Goal: Check status: Check status

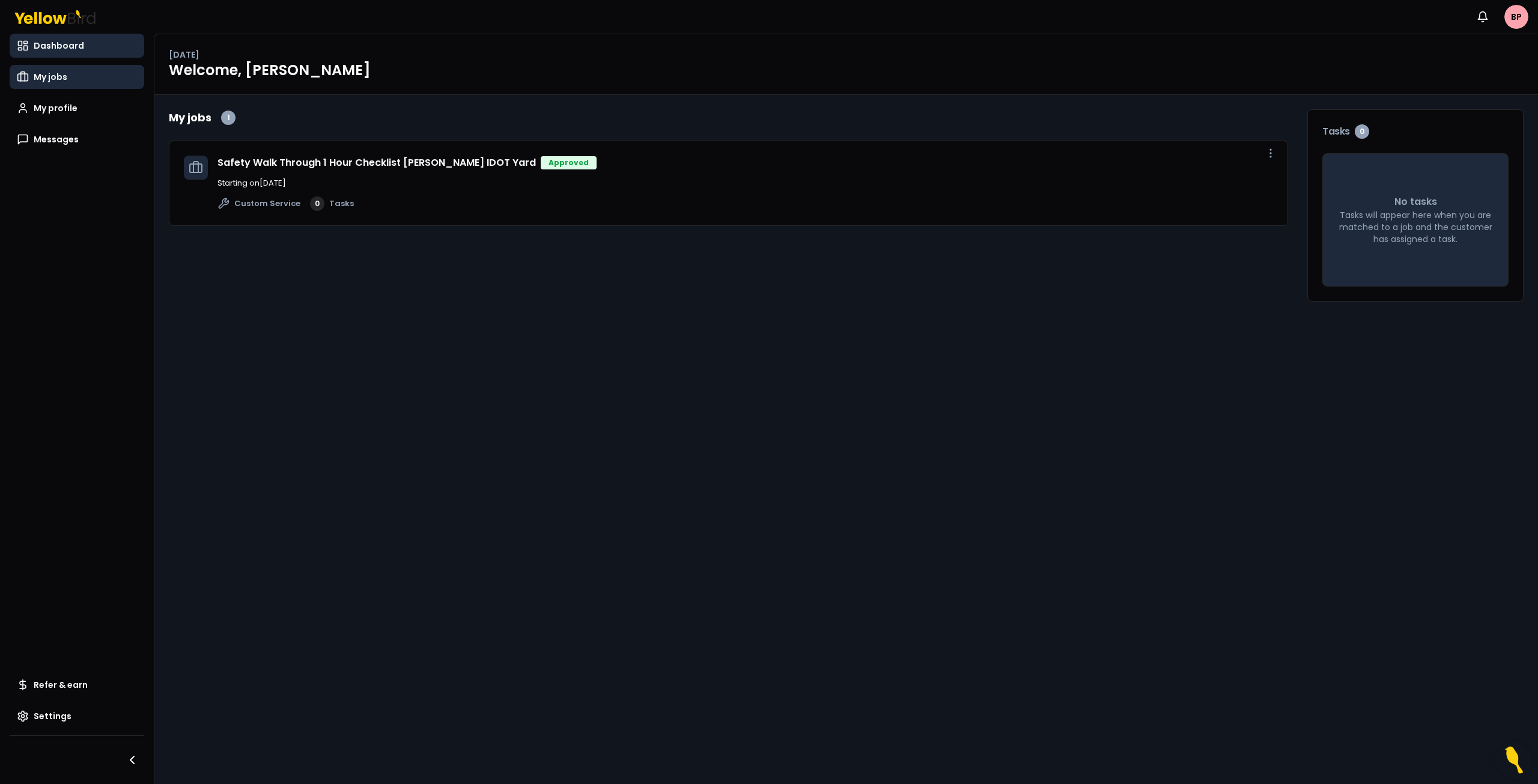
click at [70, 81] on link "My jobs" at bounding box center [76, 76] width 135 height 24
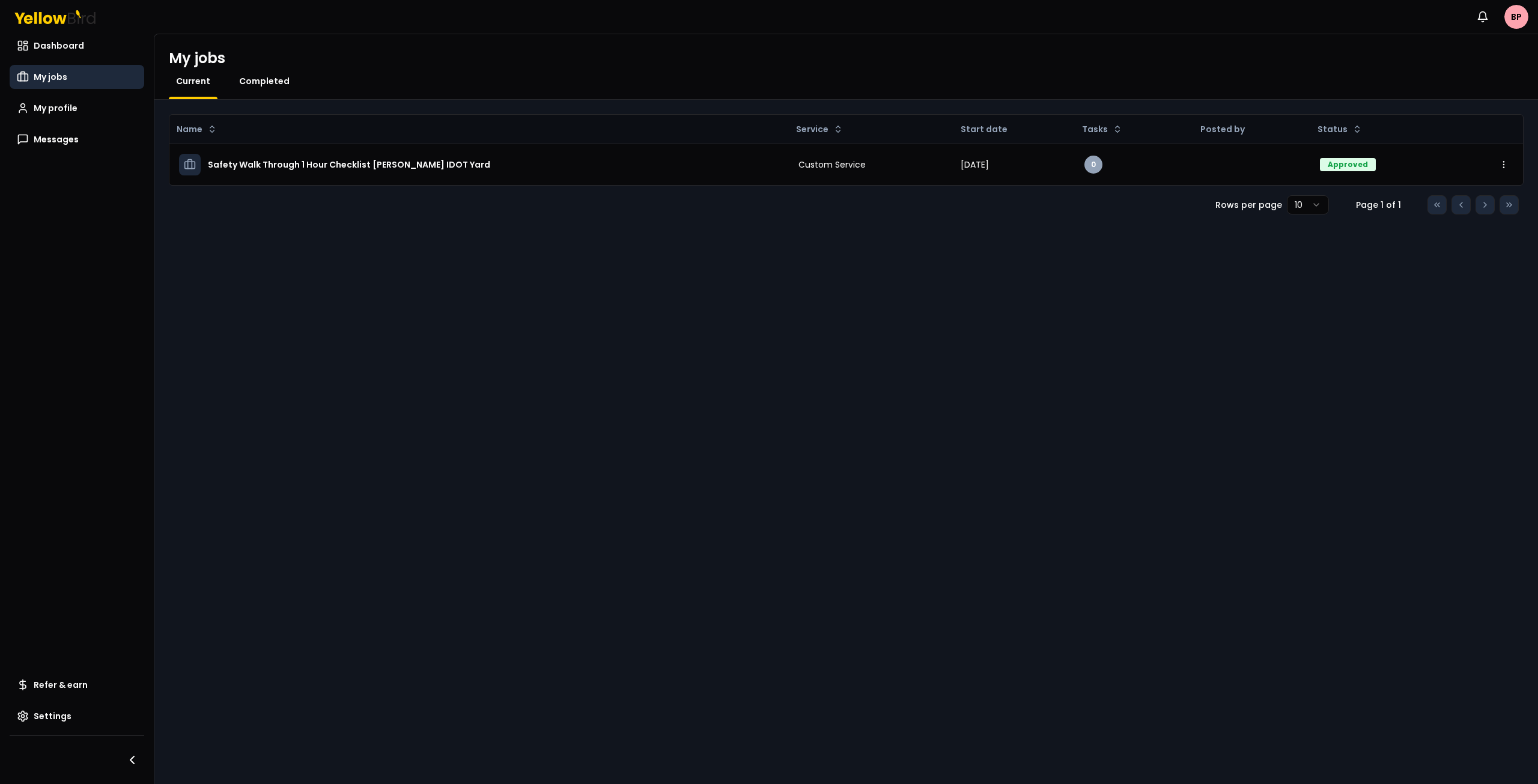
click at [269, 82] on span "Completed" at bounding box center [264, 81] width 50 height 12
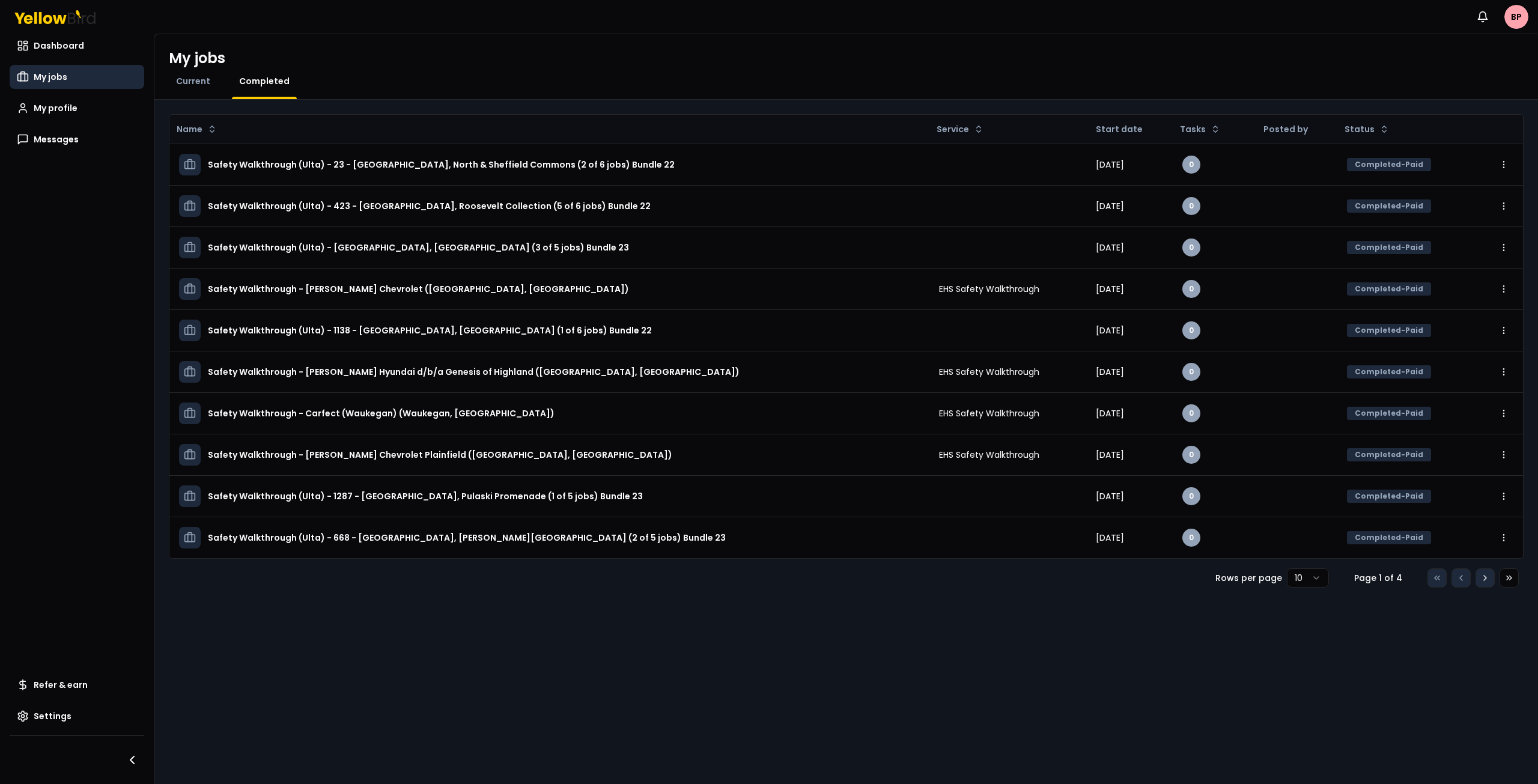
click at [1488, 583] on button "Go to next page" at bounding box center [1485, 578] width 19 height 19
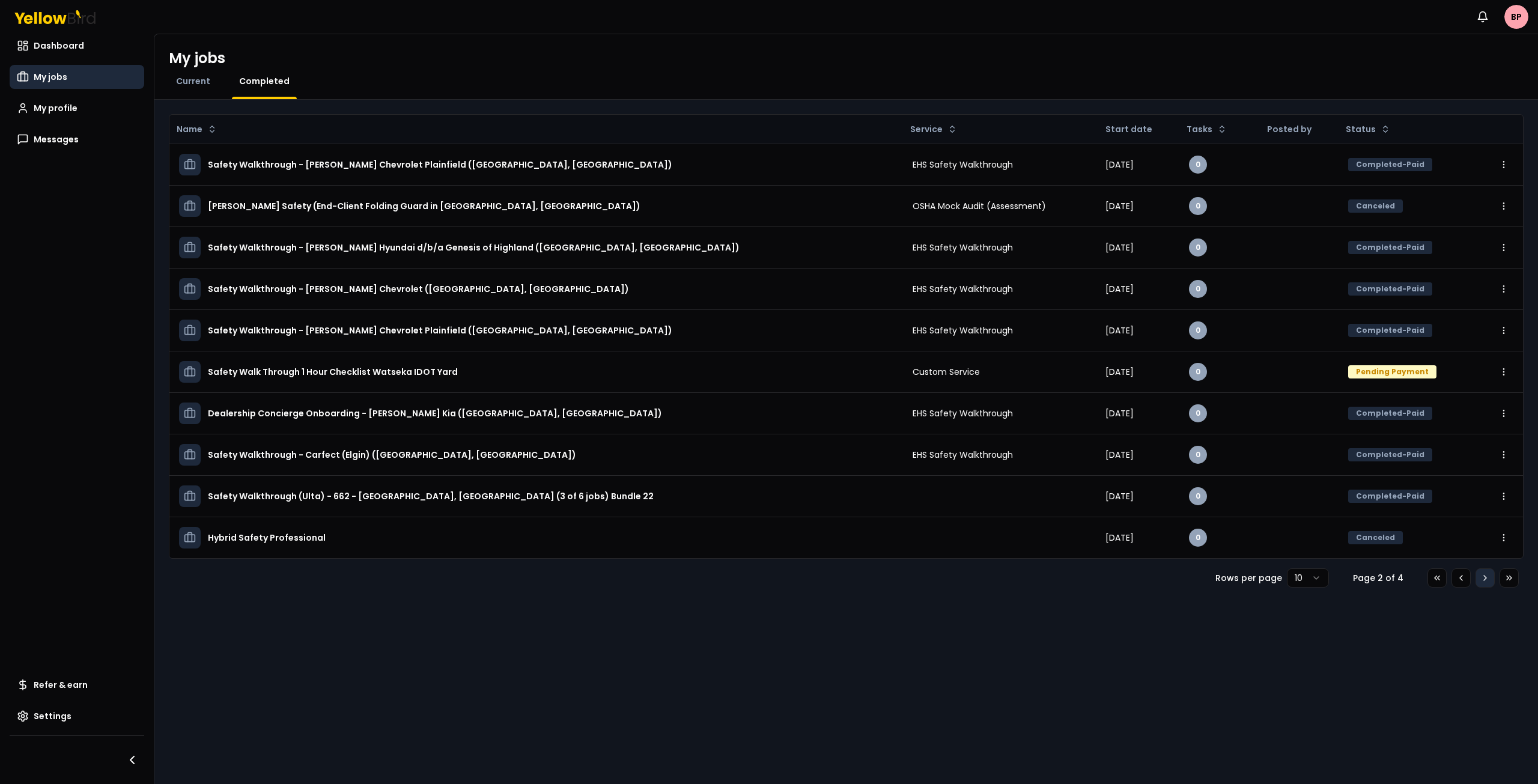
click at [1488, 583] on button "Go to next page" at bounding box center [1485, 578] width 19 height 19
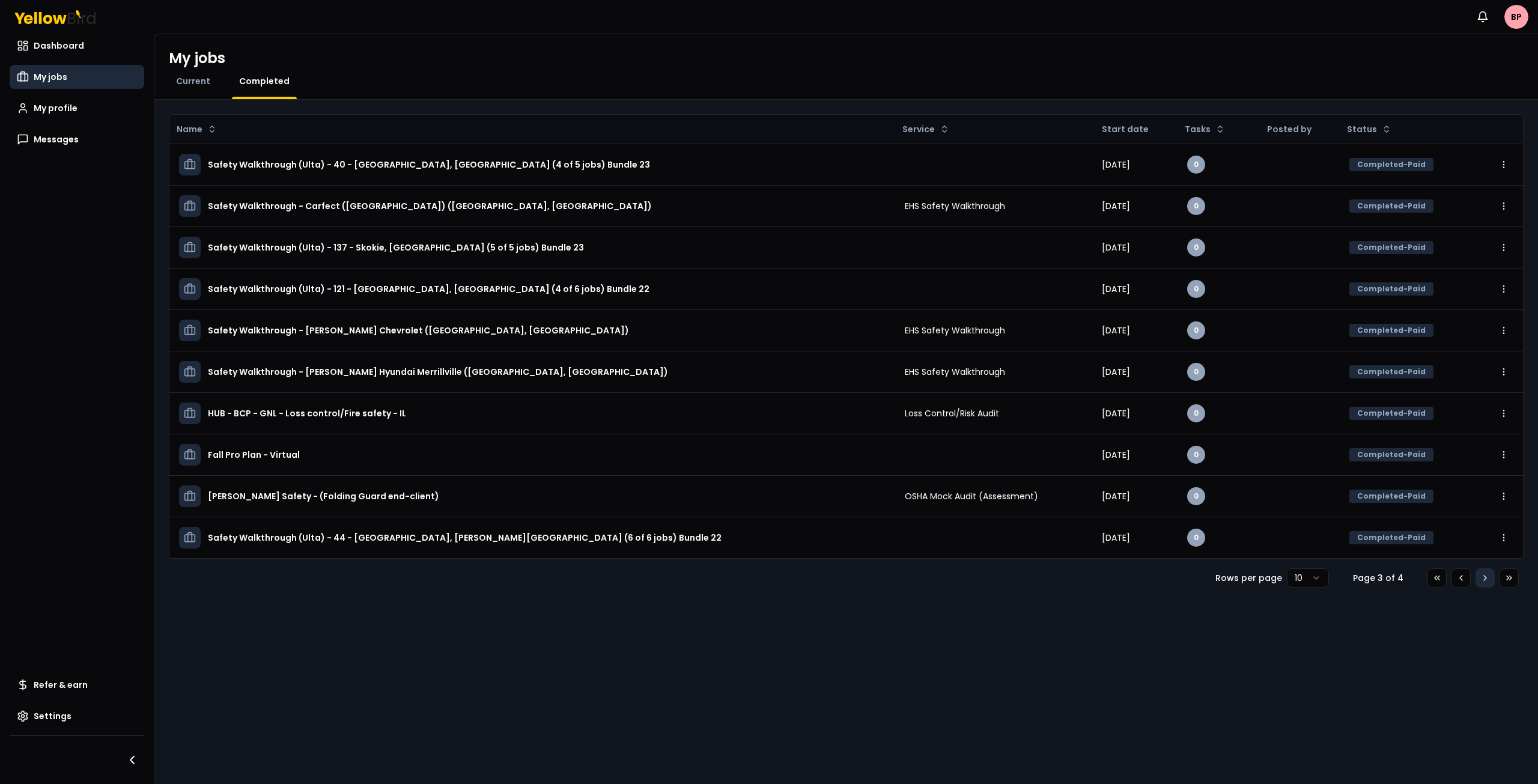
click at [1488, 584] on button "Go to next page" at bounding box center [1485, 578] width 19 height 19
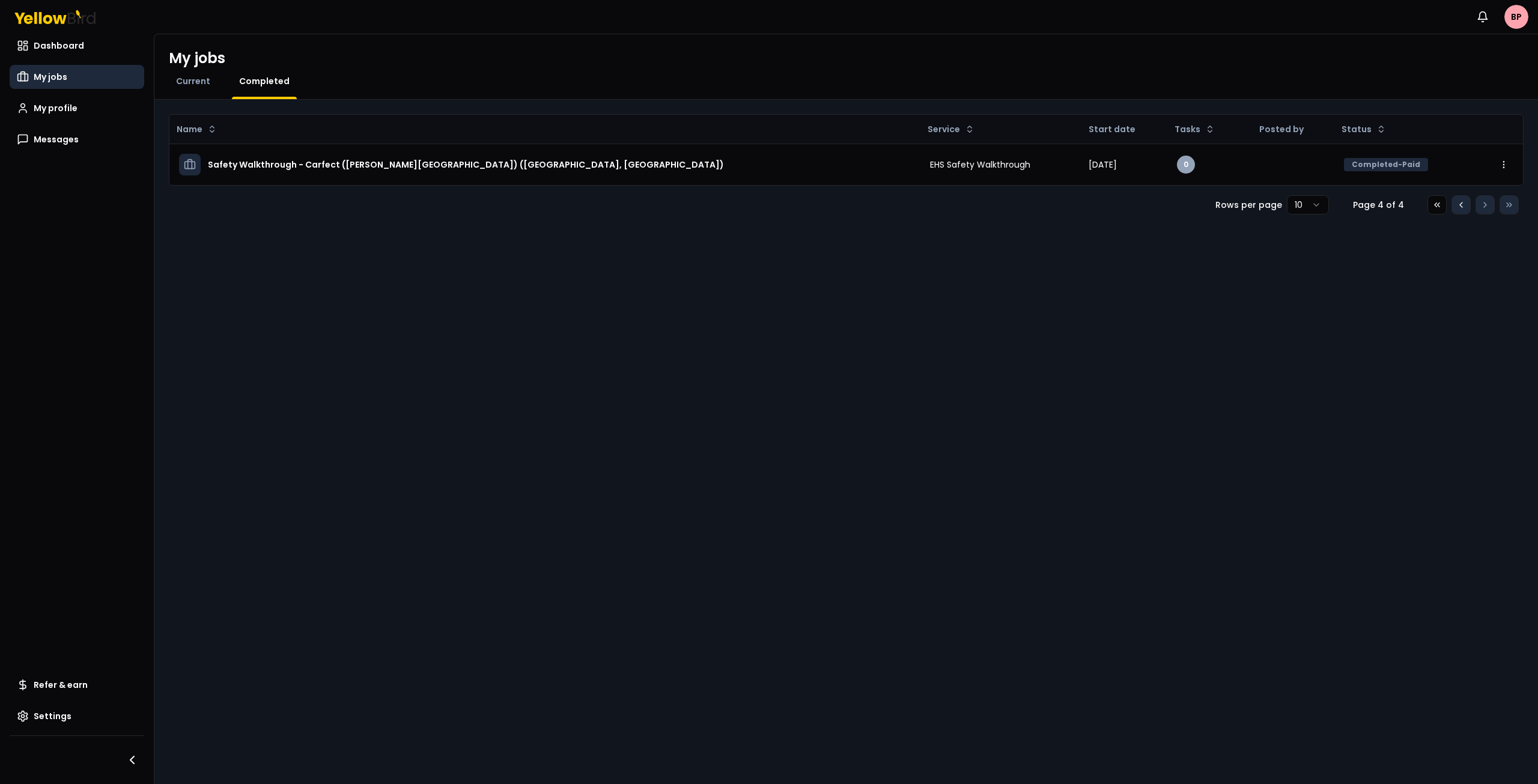
click at [1455, 200] on button "Go to previous page" at bounding box center [1461, 204] width 19 height 19
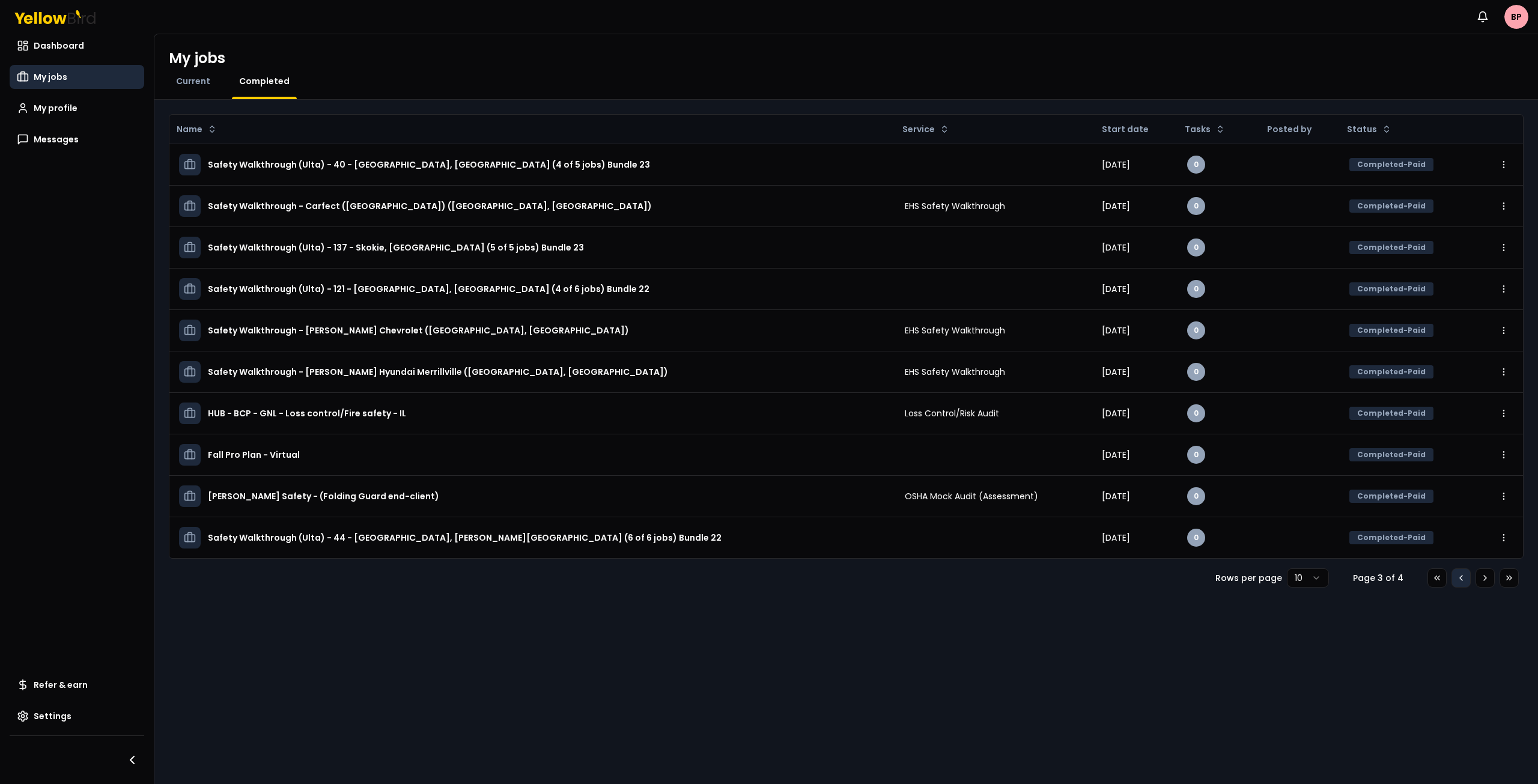
click at [1464, 584] on button "Go to previous page" at bounding box center [1461, 578] width 19 height 19
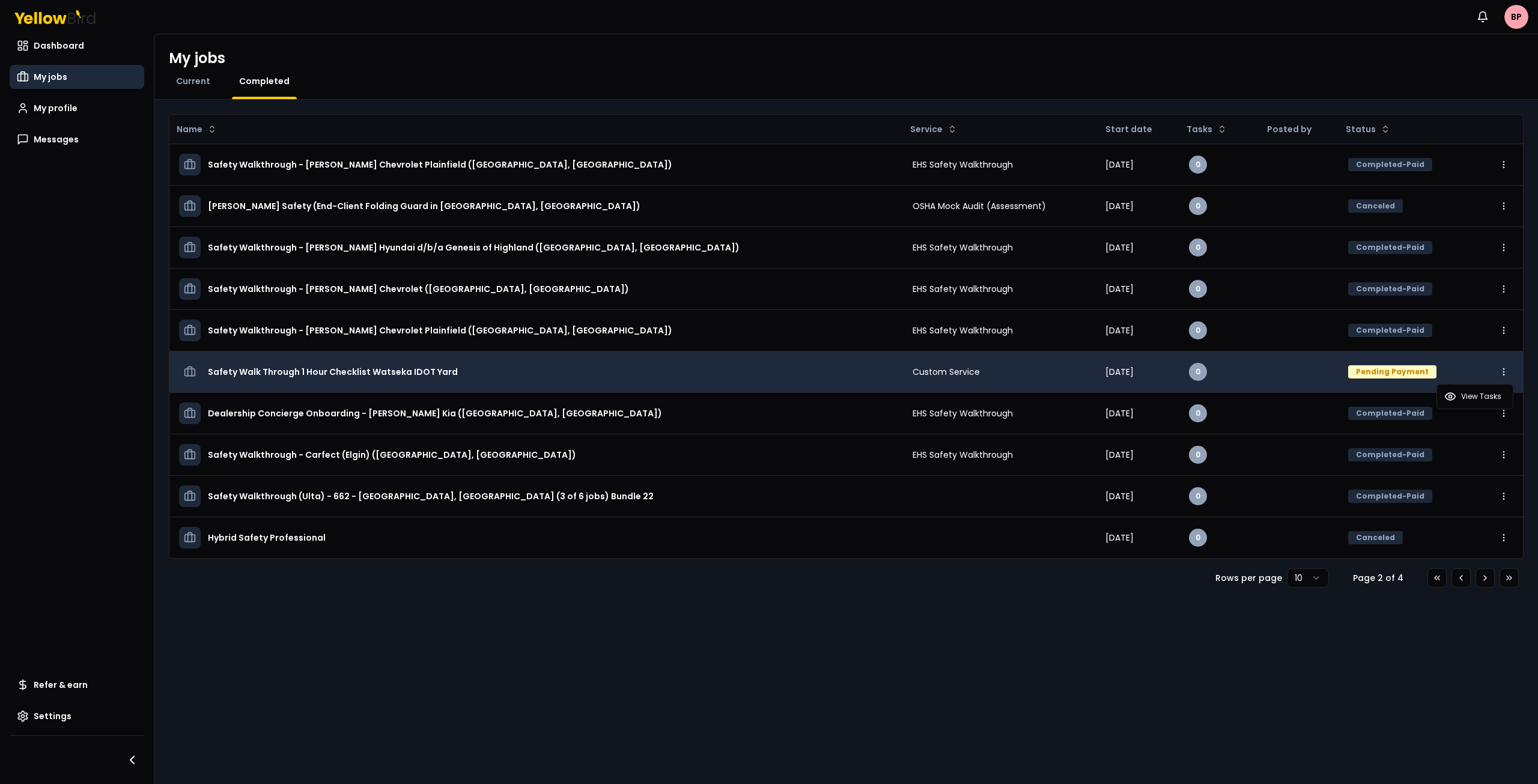
click at [1504, 372] on html "Notifications BP Dashboard My jobs My profile Messages Refer & earn Settings My…" at bounding box center [769, 392] width 1538 height 784
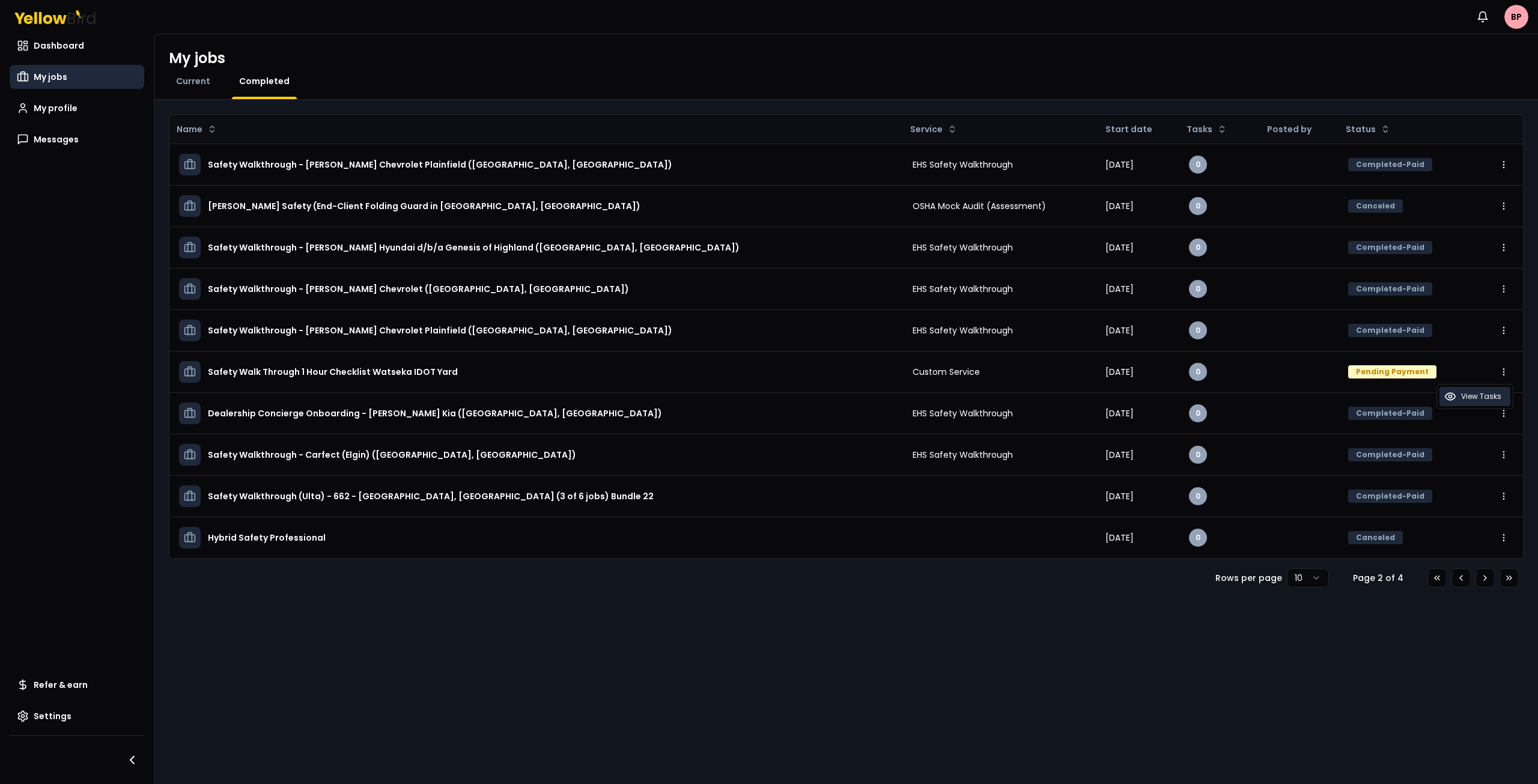
click at [1460, 401] on div "View Tasks" at bounding box center [1475, 396] width 71 height 19
